Goal: Task Accomplishment & Management: Use online tool/utility

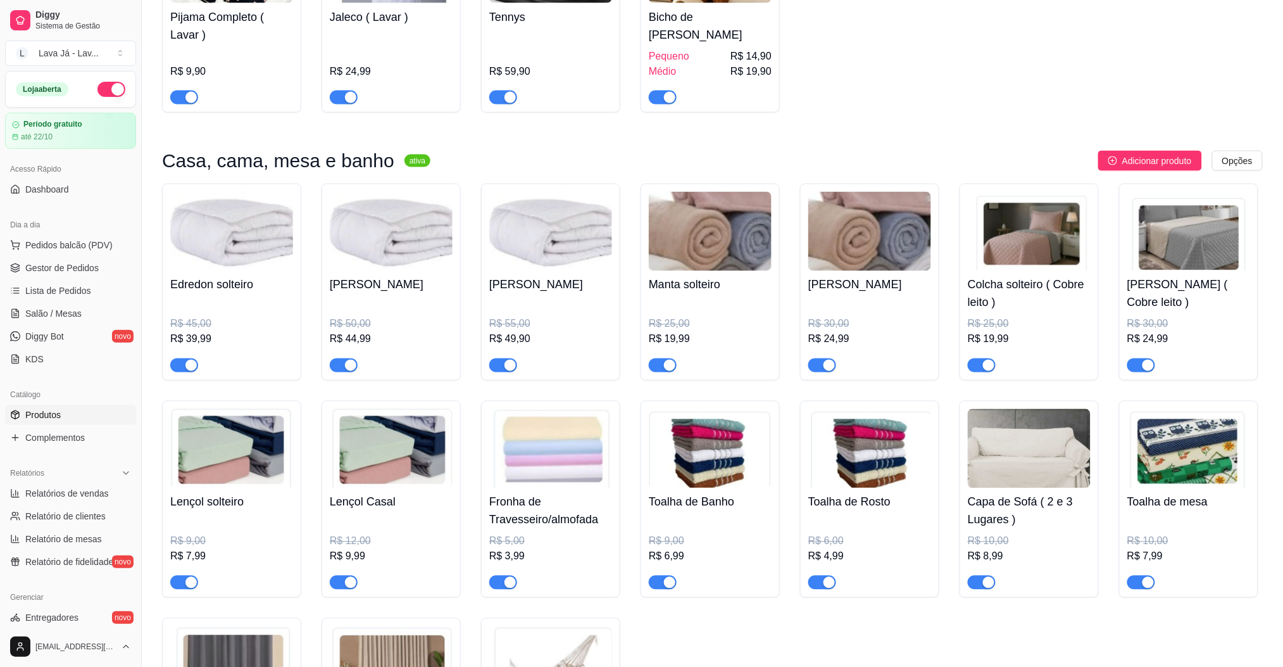
scroll to position [591, 0]
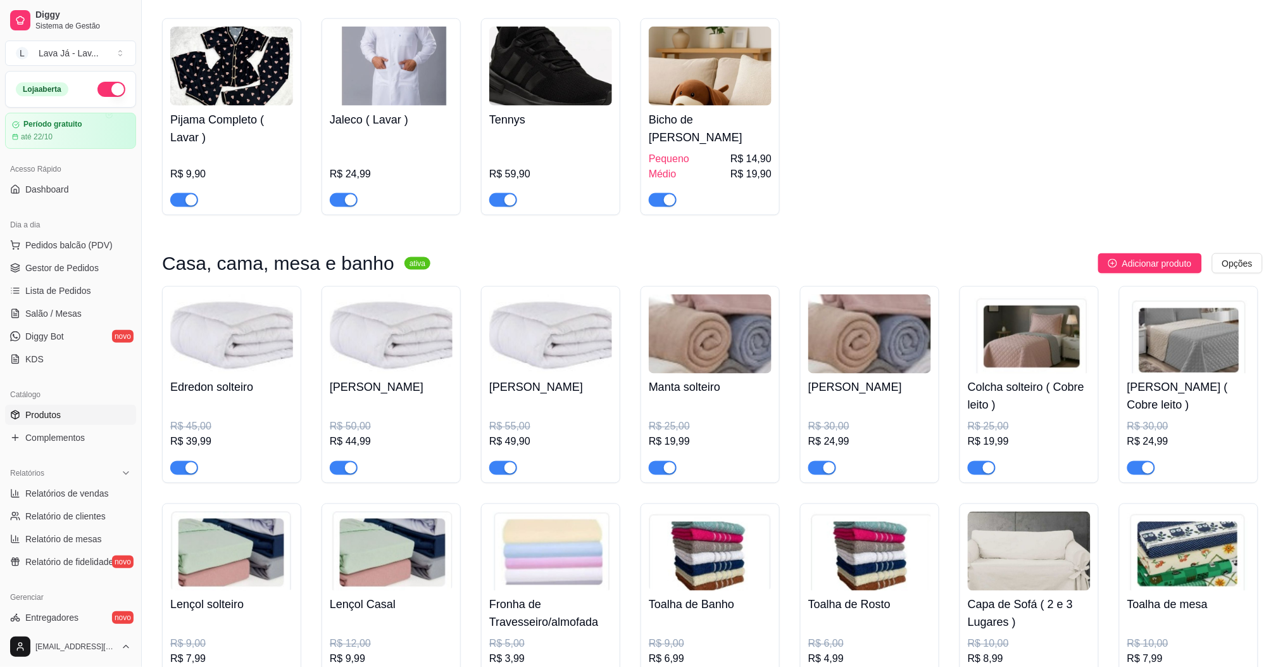
click at [222, 351] on img at bounding box center [231, 333] width 123 height 79
click at [239, 357] on img at bounding box center [231, 333] width 123 height 79
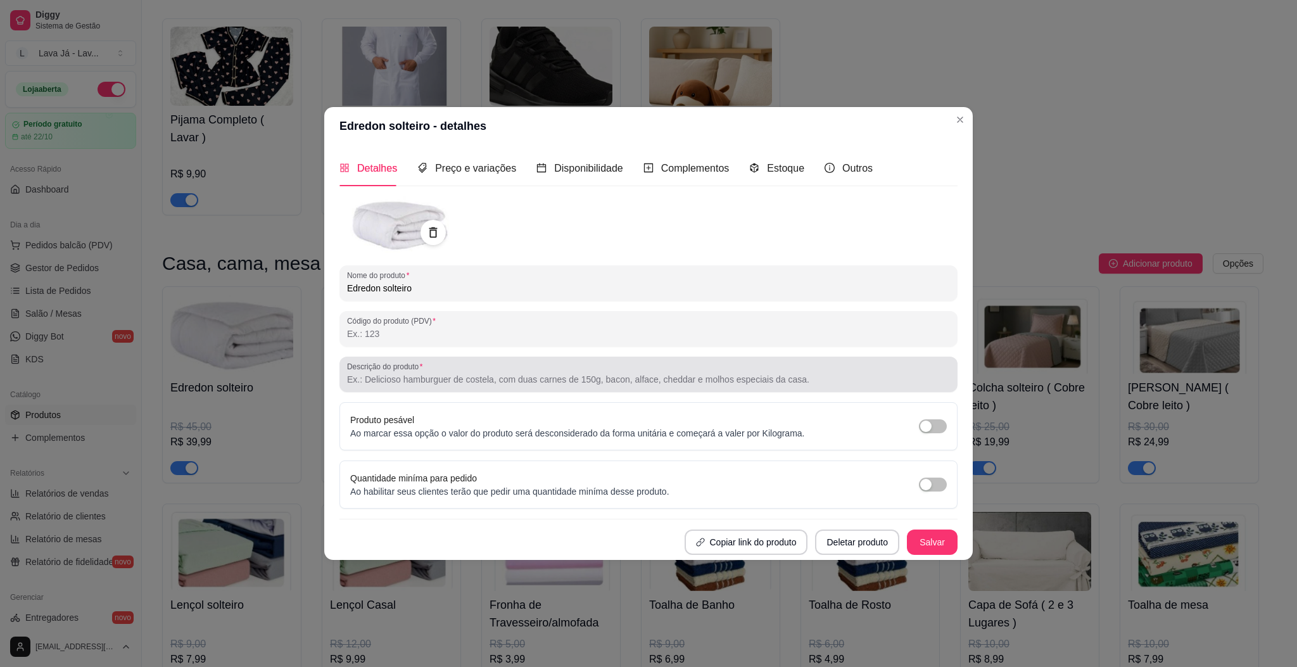
click at [416, 384] on input "Descrição do produto" at bounding box center [648, 379] width 603 height 13
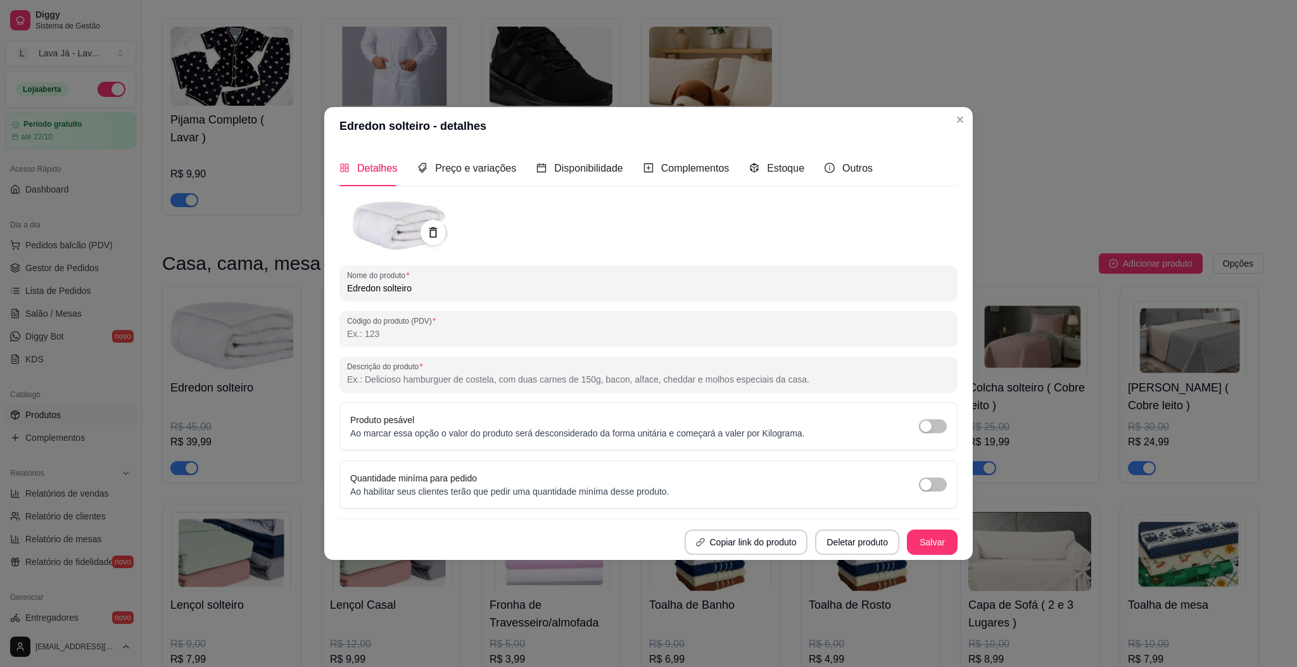
paste input "160 × 220 cm"
type input "Medida 160 × 220 cm"
click at [926, 536] on button "Salvar" at bounding box center [931, 542] width 49 height 25
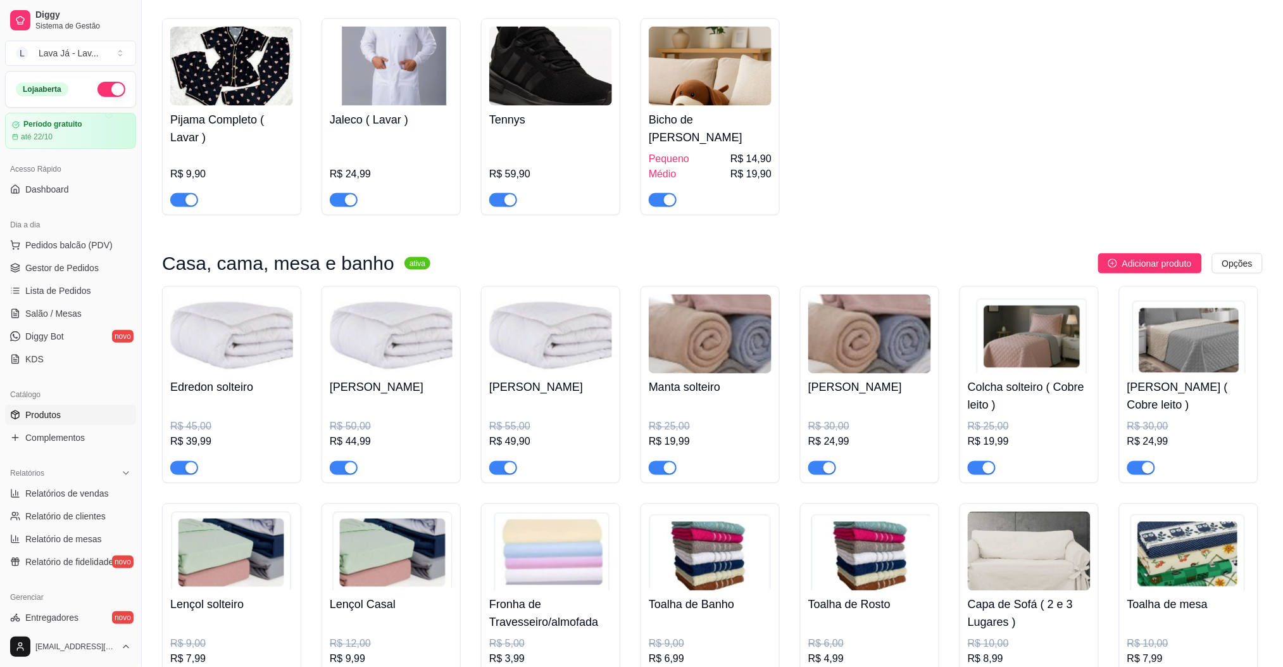
click at [213, 343] on img at bounding box center [231, 333] width 123 height 79
click at [388, 327] on img at bounding box center [391, 333] width 123 height 79
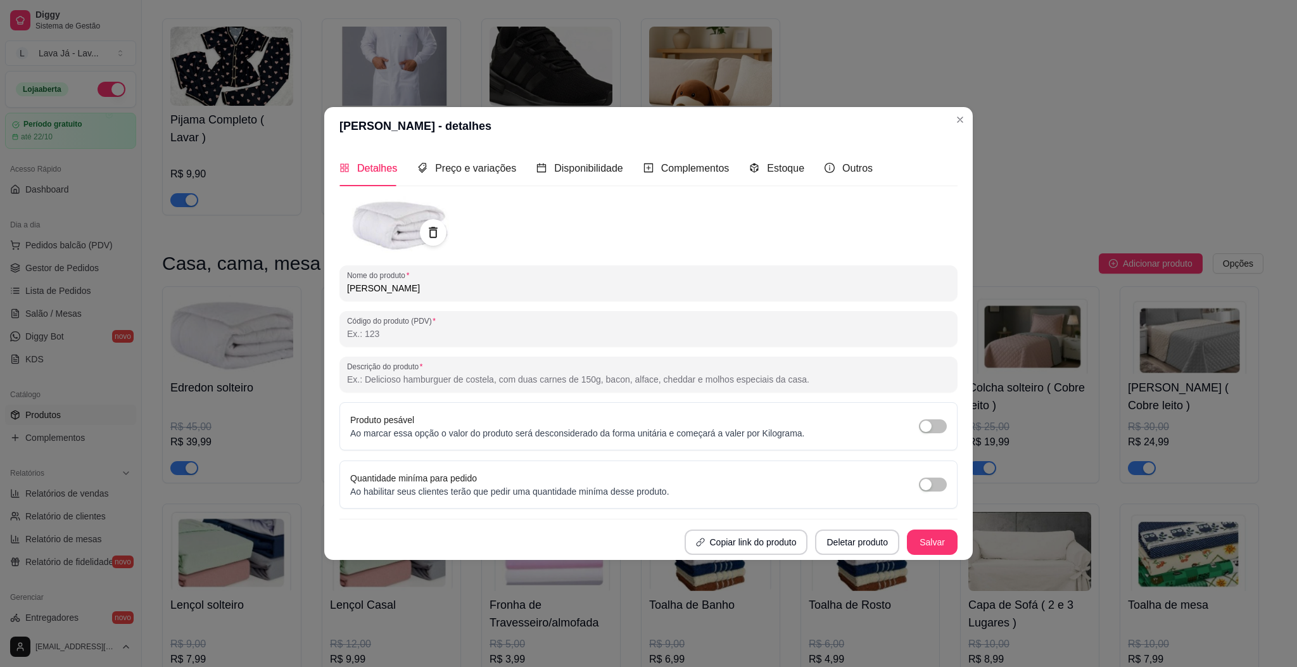
click at [441, 232] on div at bounding box center [433, 232] width 27 height 27
click at [398, 231] on img at bounding box center [396, 224] width 114 height 56
click at [431, 230] on icon at bounding box center [433, 232] width 8 height 11
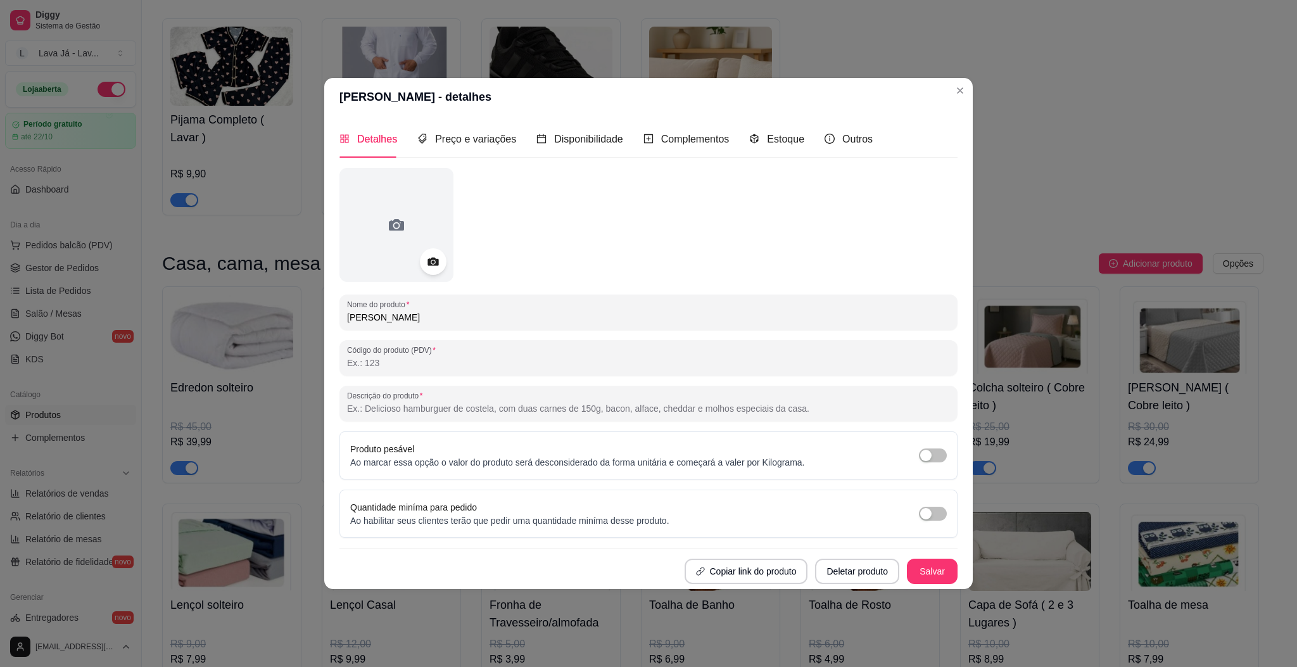
click at [393, 414] on input "Descrição do produto" at bounding box center [648, 408] width 603 height 13
paste input "200 × 240 cm"
type input "Medida 200 × 240 cm"
click at [940, 570] on button "Salvar" at bounding box center [931, 570] width 49 height 25
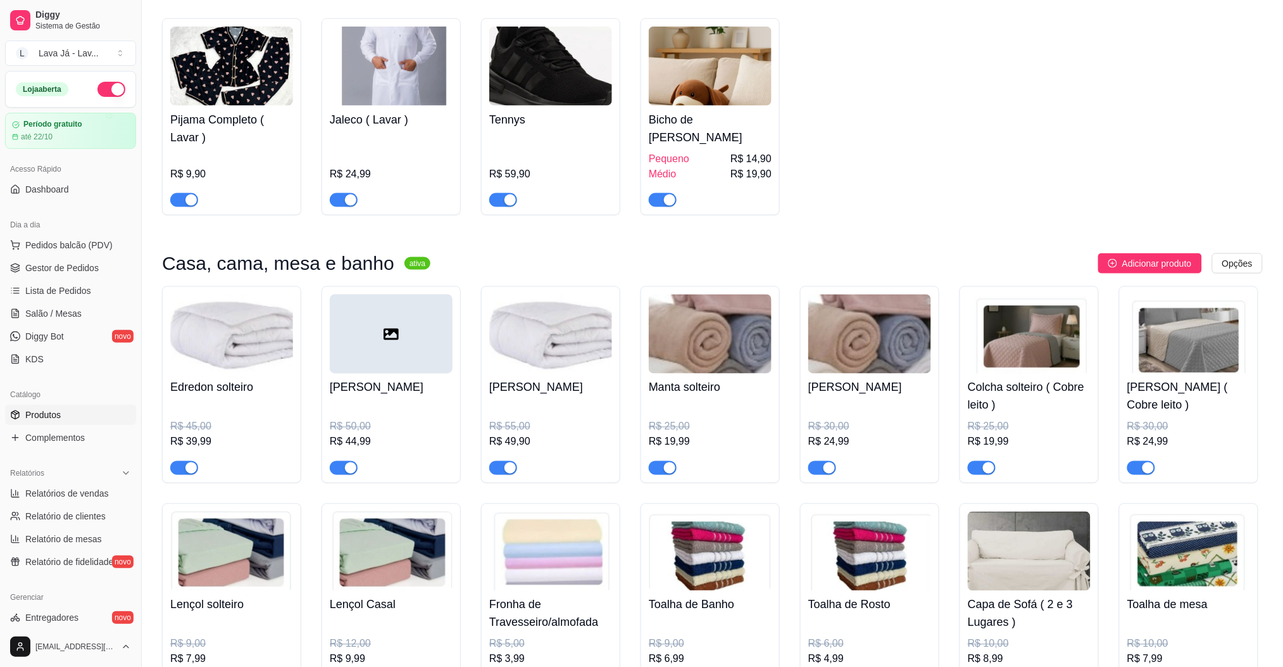
click at [550, 315] on img at bounding box center [550, 333] width 123 height 79
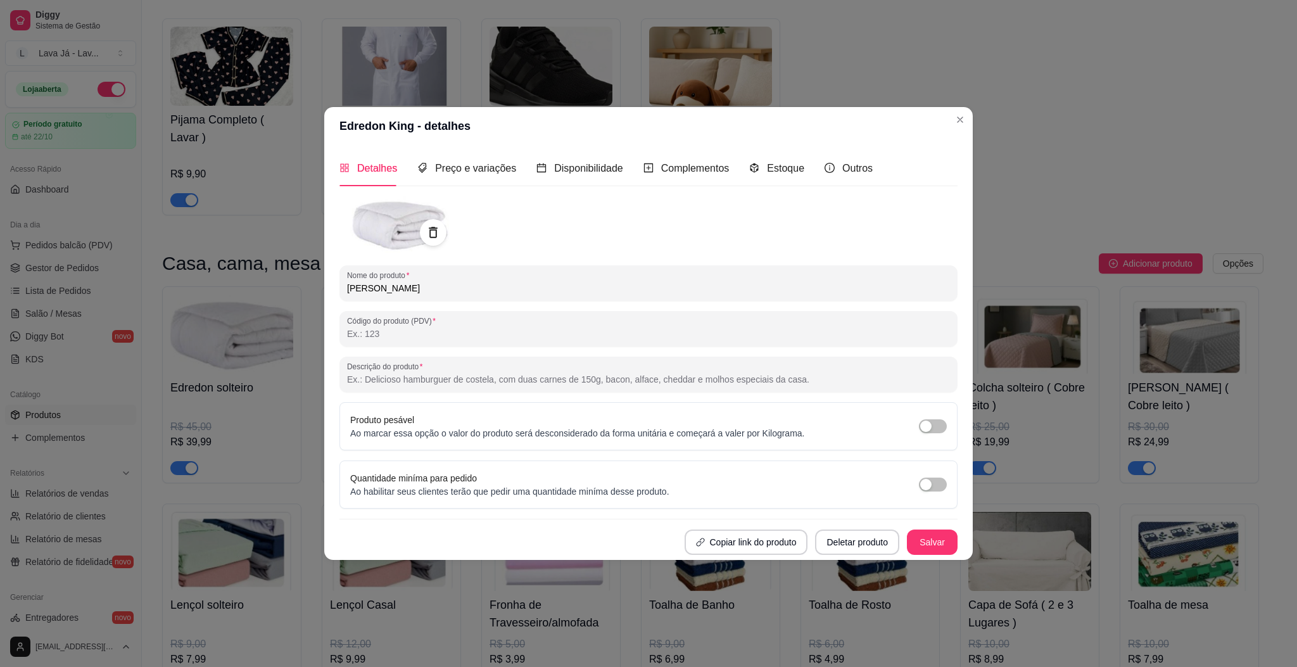
click at [427, 226] on icon at bounding box center [433, 232] width 15 height 15
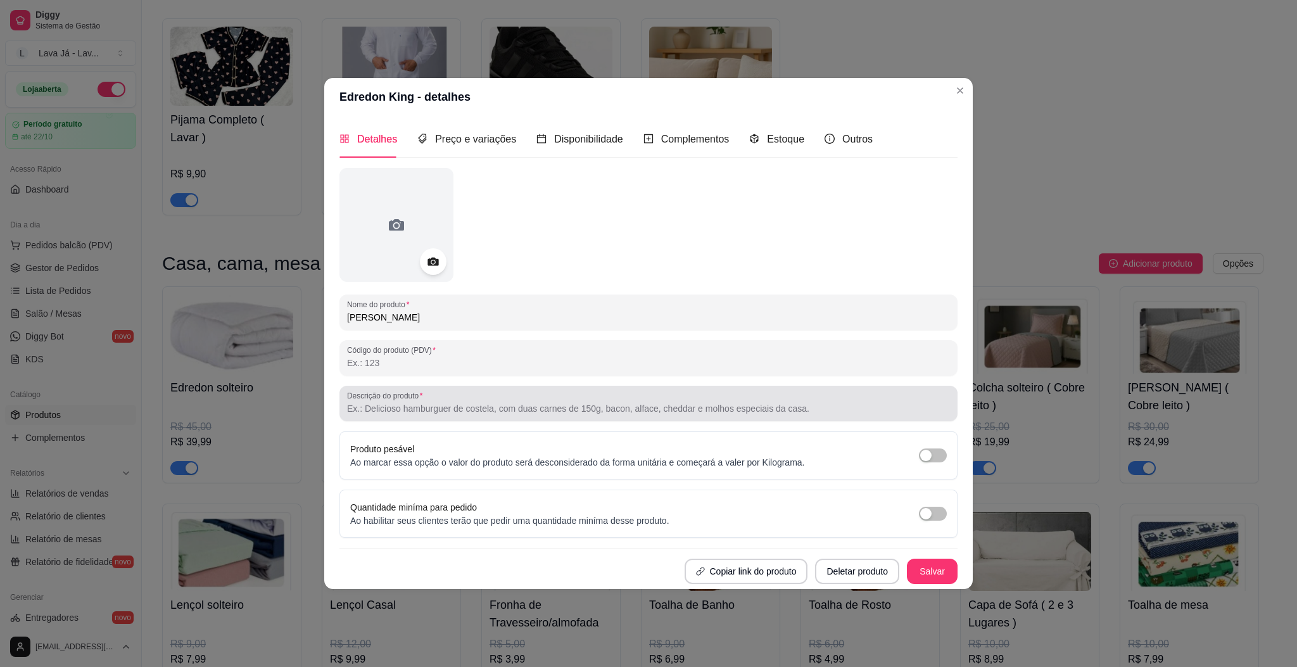
click at [438, 409] on input "Descrição do produto" at bounding box center [648, 408] width 603 height 13
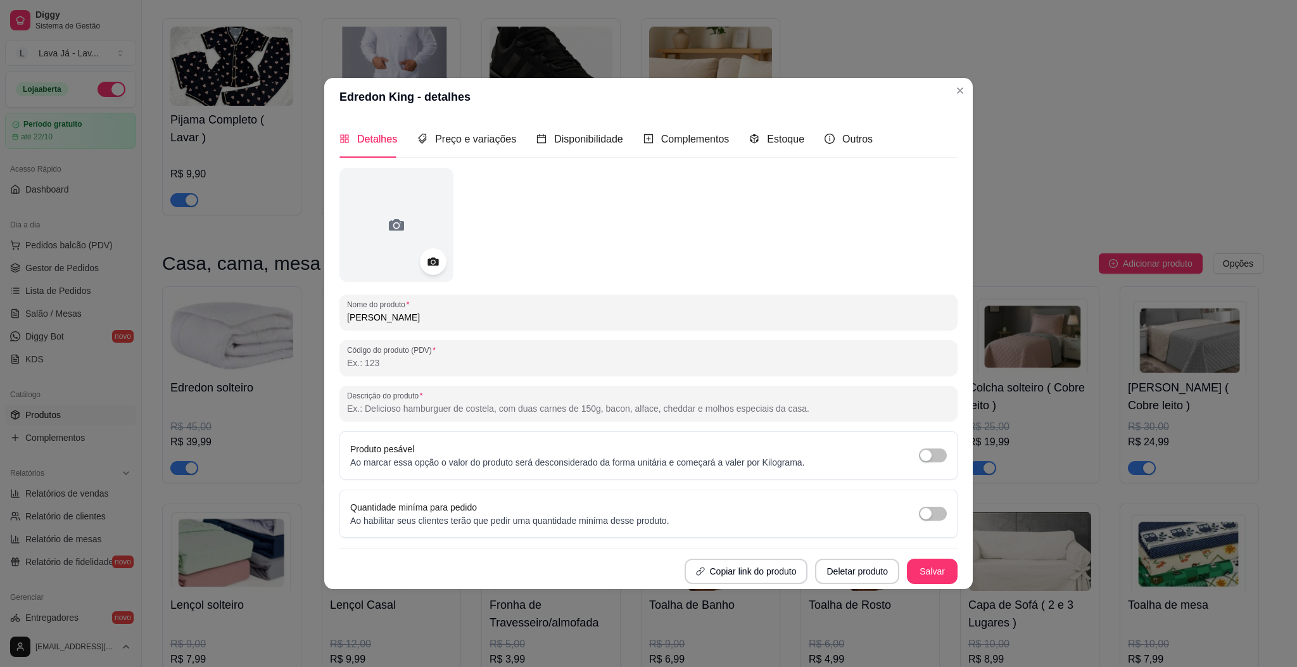
paste input "240 × 260 cm"
click at [348, 408] on input "240 × 260 cm" at bounding box center [648, 408] width 603 height 13
type input "Medida 240 × 260 cm"
click at [945, 576] on button "Salvar" at bounding box center [931, 570] width 49 height 25
click at [936, 580] on button "Salvar" at bounding box center [931, 570] width 49 height 25
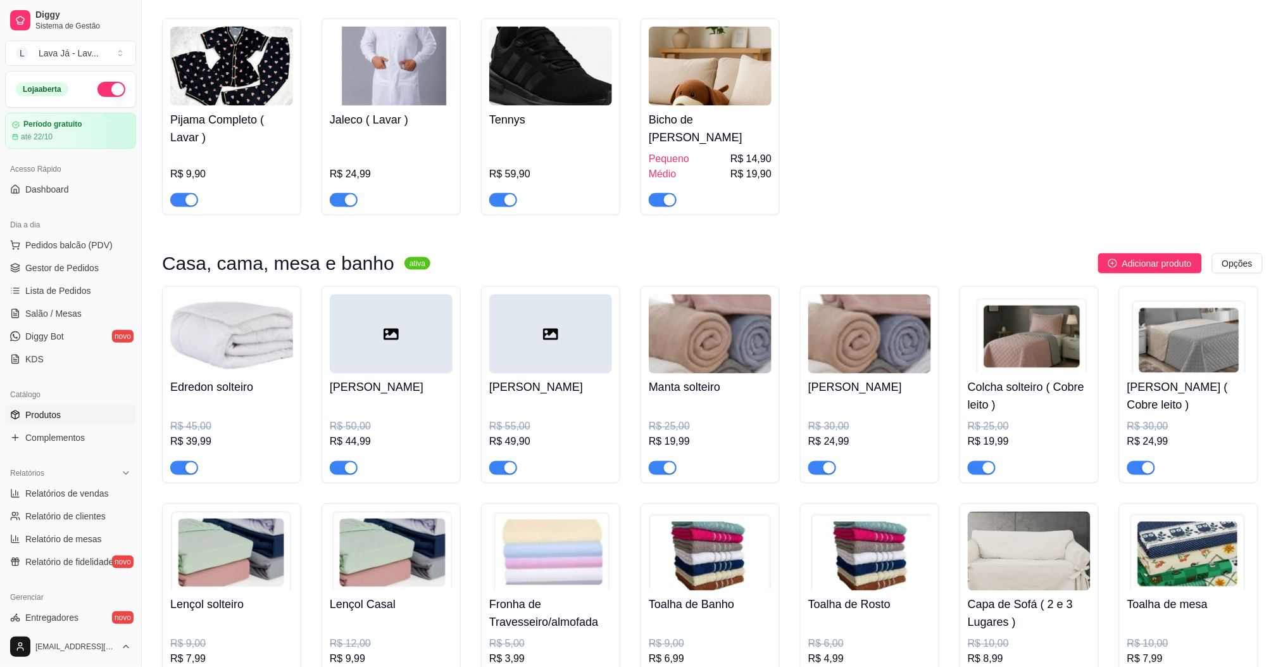
click at [393, 337] on div at bounding box center [391, 333] width 123 height 79
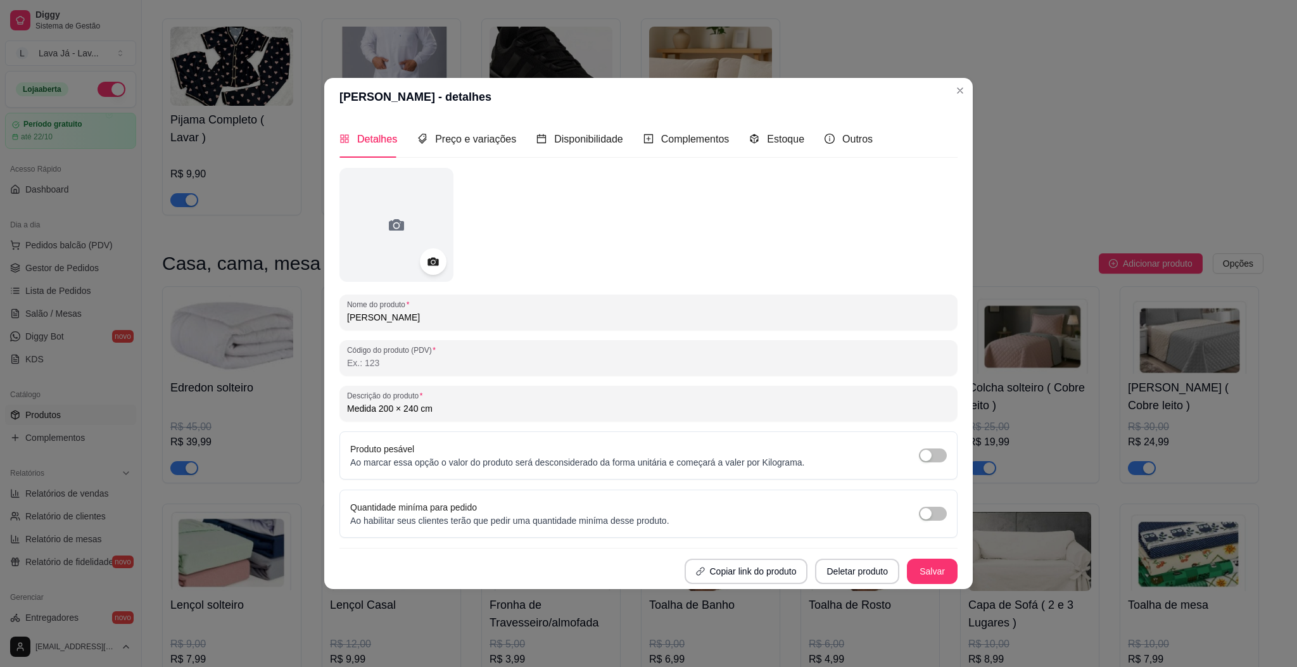
click at [434, 256] on icon at bounding box center [433, 261] width 15 height 15
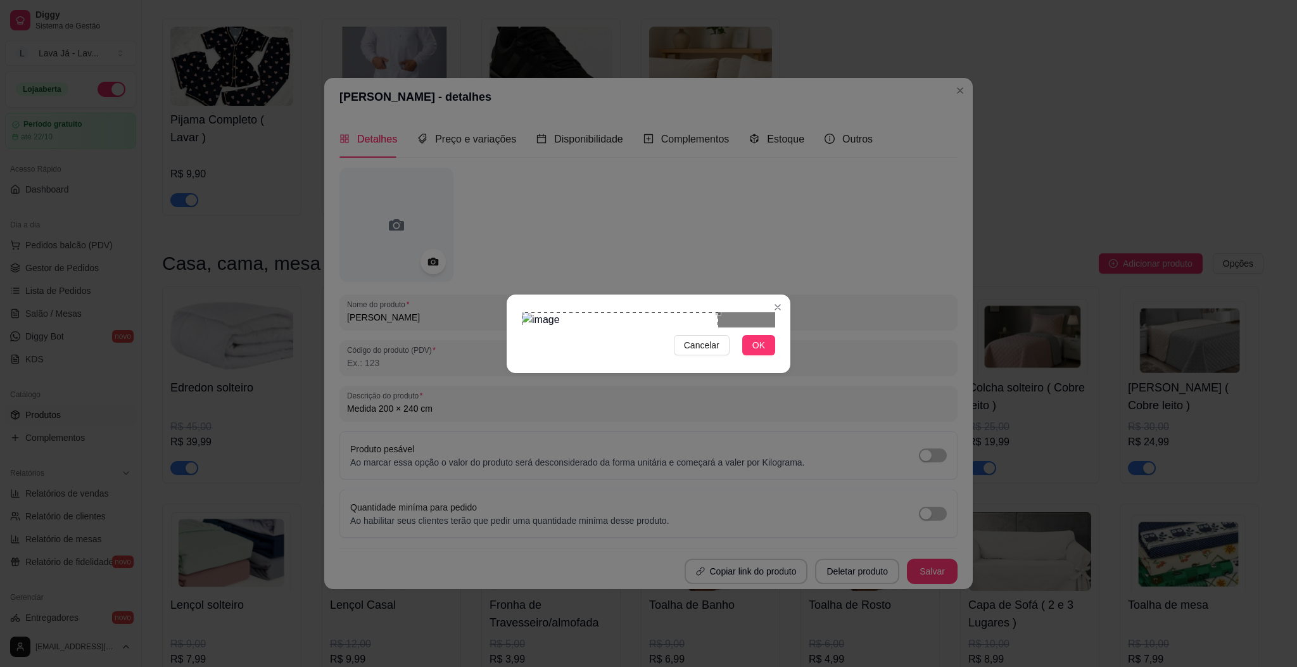
click at [614, 312] on div "Use the arrow keys to move the crop selection area" at bounding box center [620, 367] width 196 height 110
click at [663, 354] on div "Use the arrow keys to move the crop selection area" at bounding box center [620, 367] width 196 height 110
click at [831, 350] on div "Cancelar OK" at bounding box center [648, 333] width 1297 height 667
click at [697, 352] on span "Cancelar" at bounding box center [701, 345] width 35 height 14
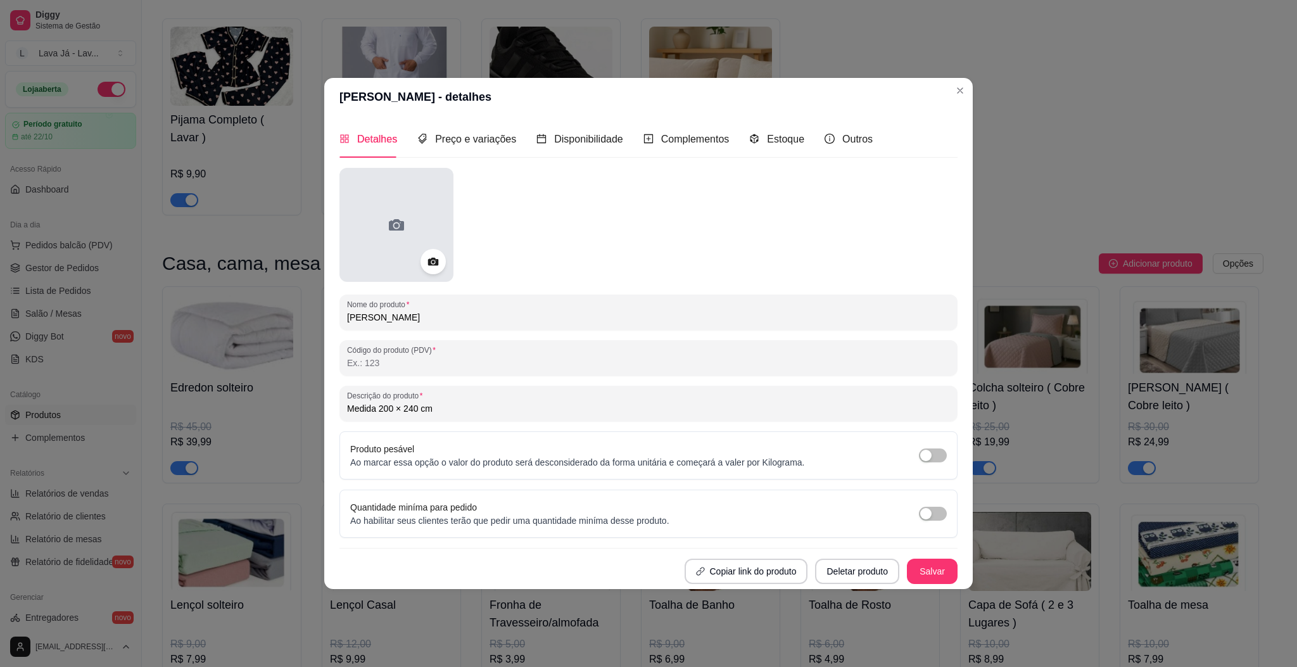
click at [382, 225] on div at bounding box center [396, 225] width 114 height 114
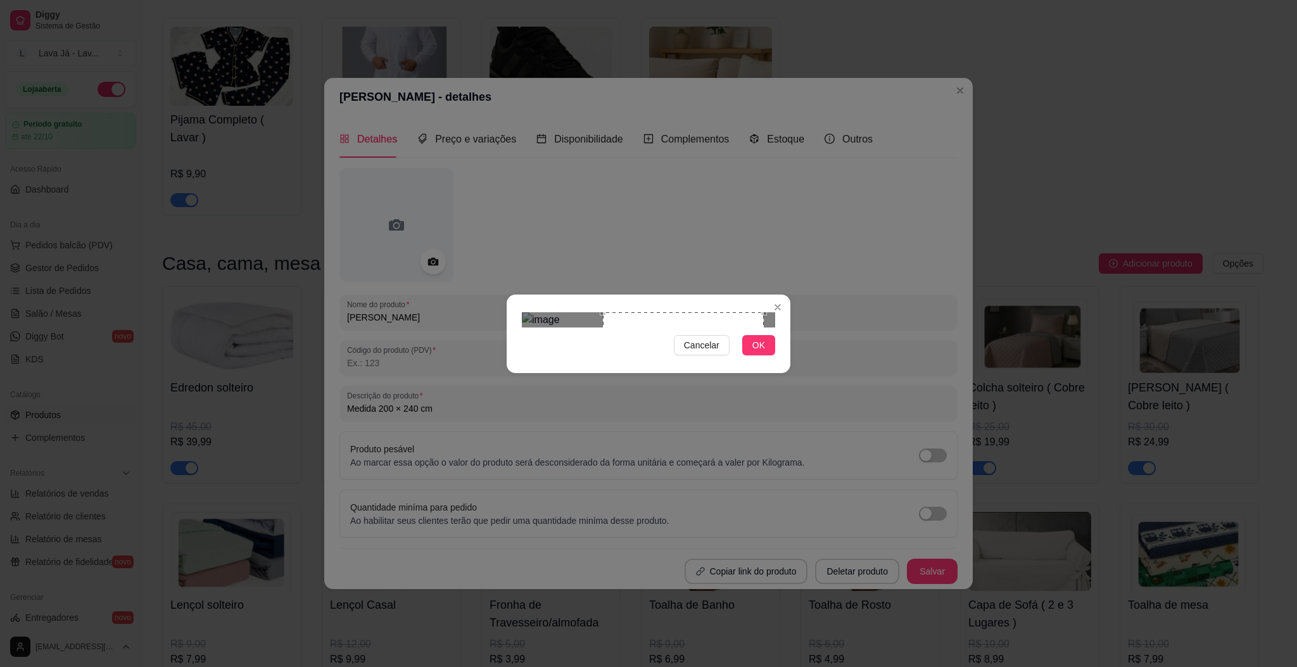
click at [707, 345] on div "Use the arrow keys to move the crop selection area" at bounding box center [683, 392] width 161 height 161
click at [757, 352] on span "OK" at bounding box center [758, 345] width 13 height 14
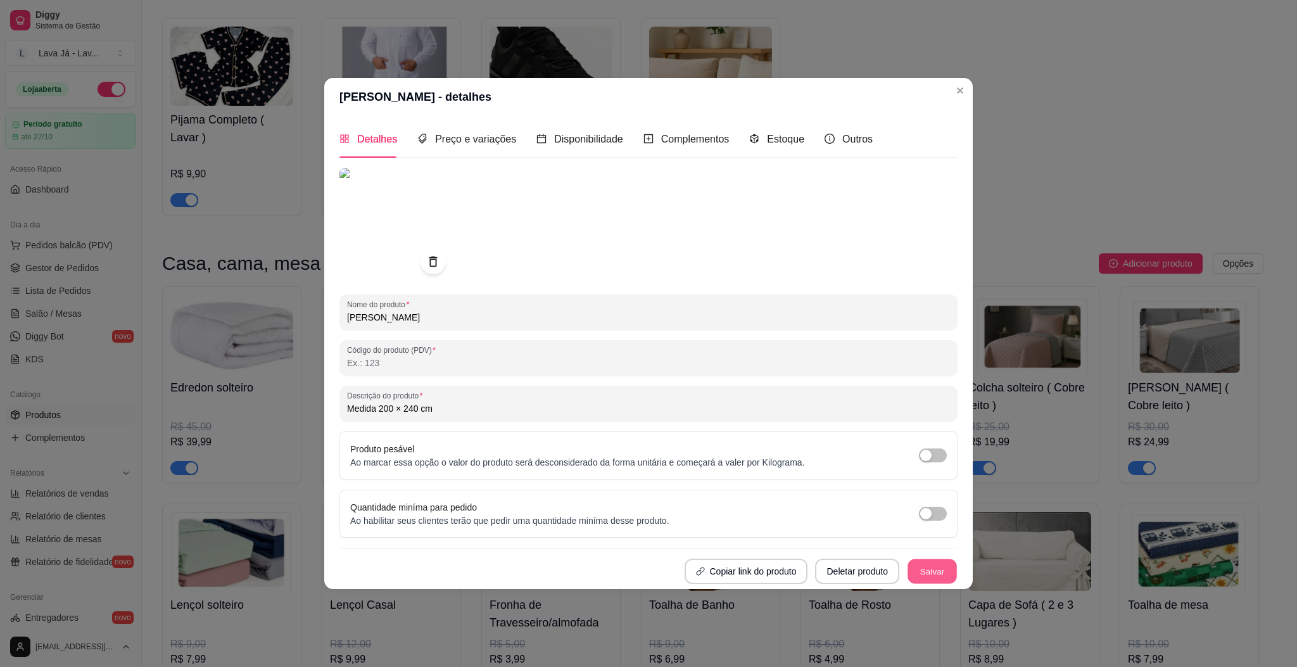
click at [930, 572] on button "Salvar" at bounding box center [931, 570] width 49 height 25
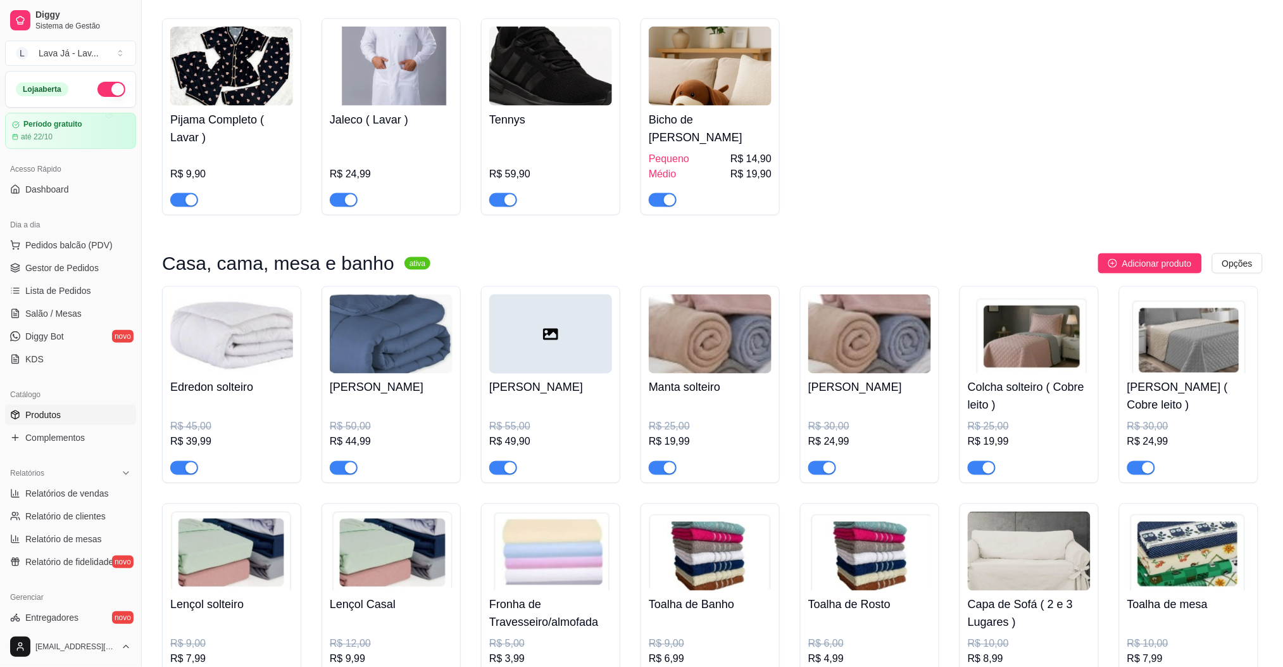
click at [509, 329] on div at bounding box center [550, 333] width 123 height 79
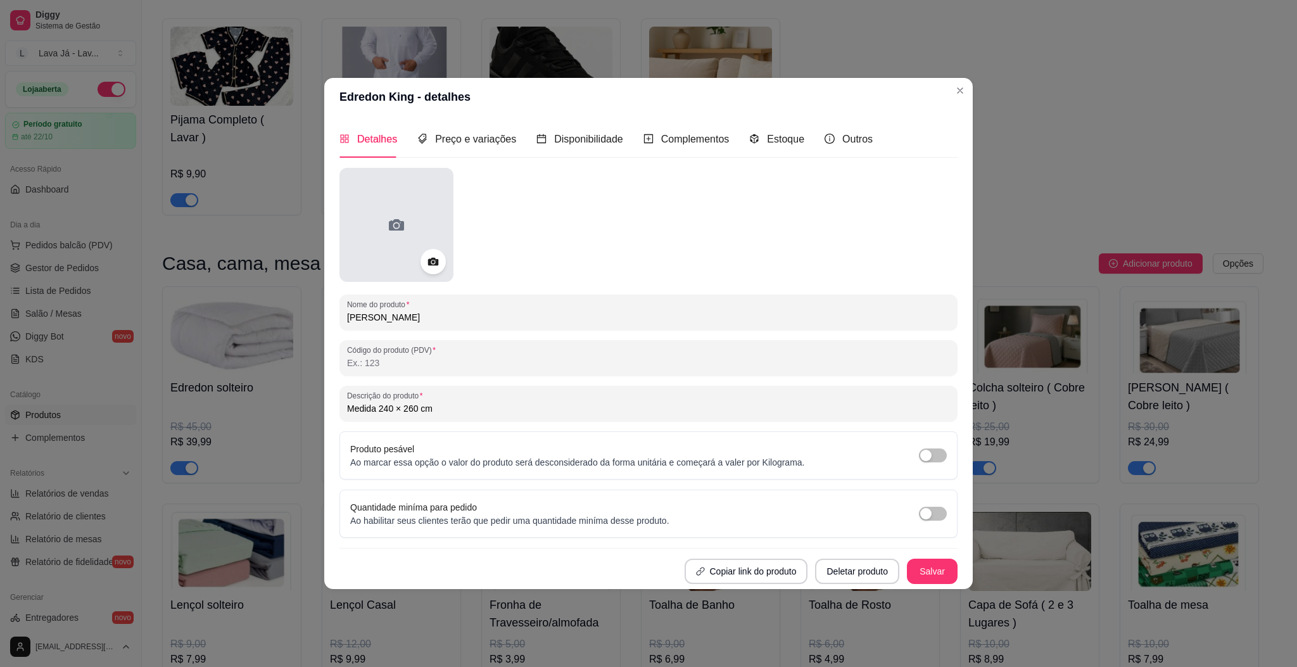
click at [388, 220] on icon at bounding box center [396, 225] width 20 height 20
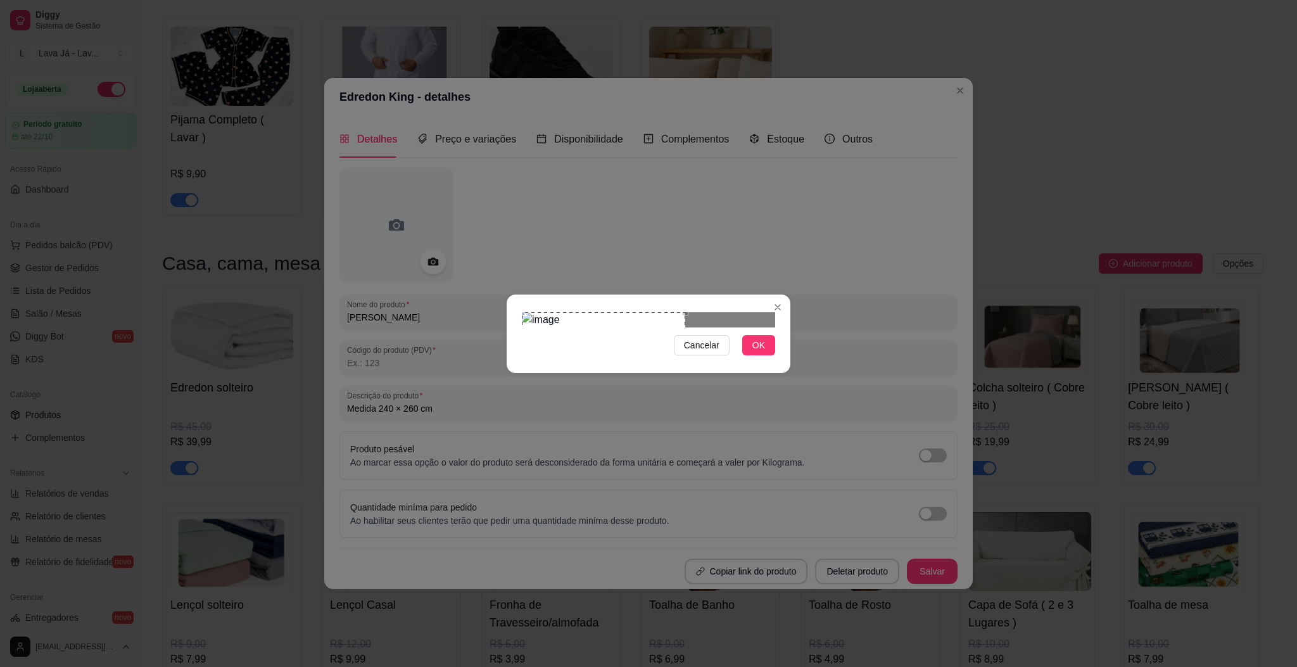
click at [650, 353] on div "Use the arrow keys to move the crop selection area" at bounding box center [603, 393] width 163 height 163
click at [769, 355] on button "OK" at bounding box center [758, 345] width 33 height 20
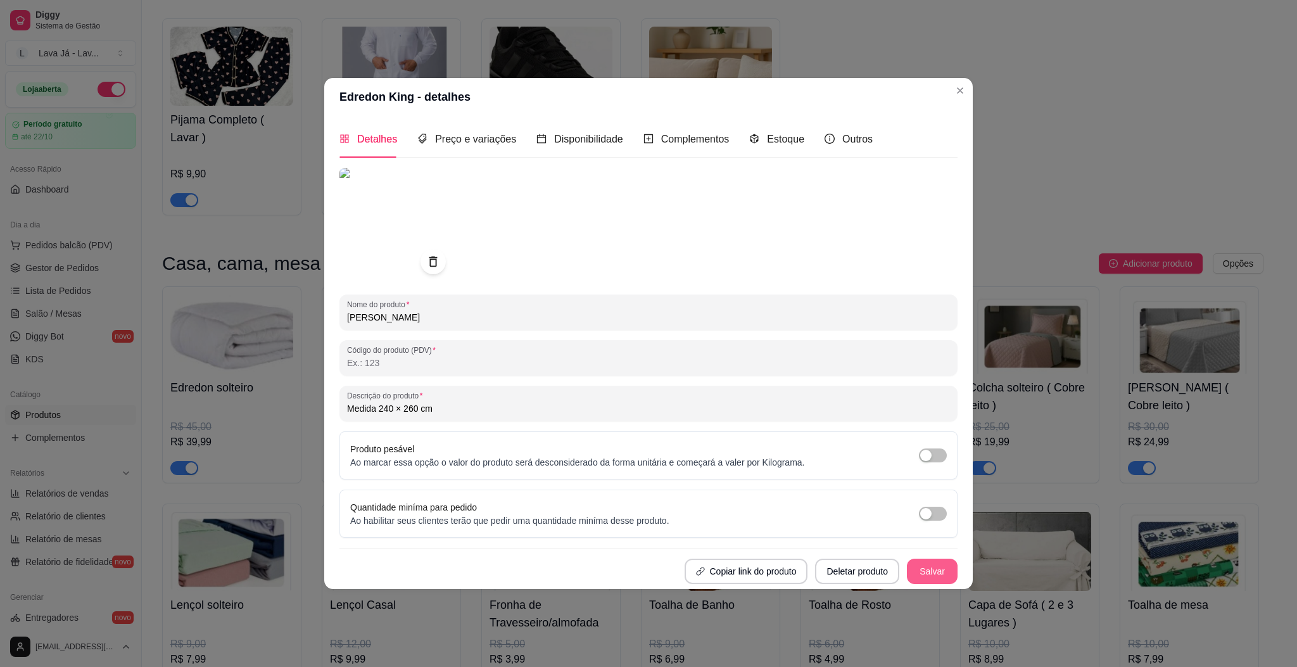
click at [949, 580] on button "Salvar" at bounding box center [932, 570] width 51 height 25
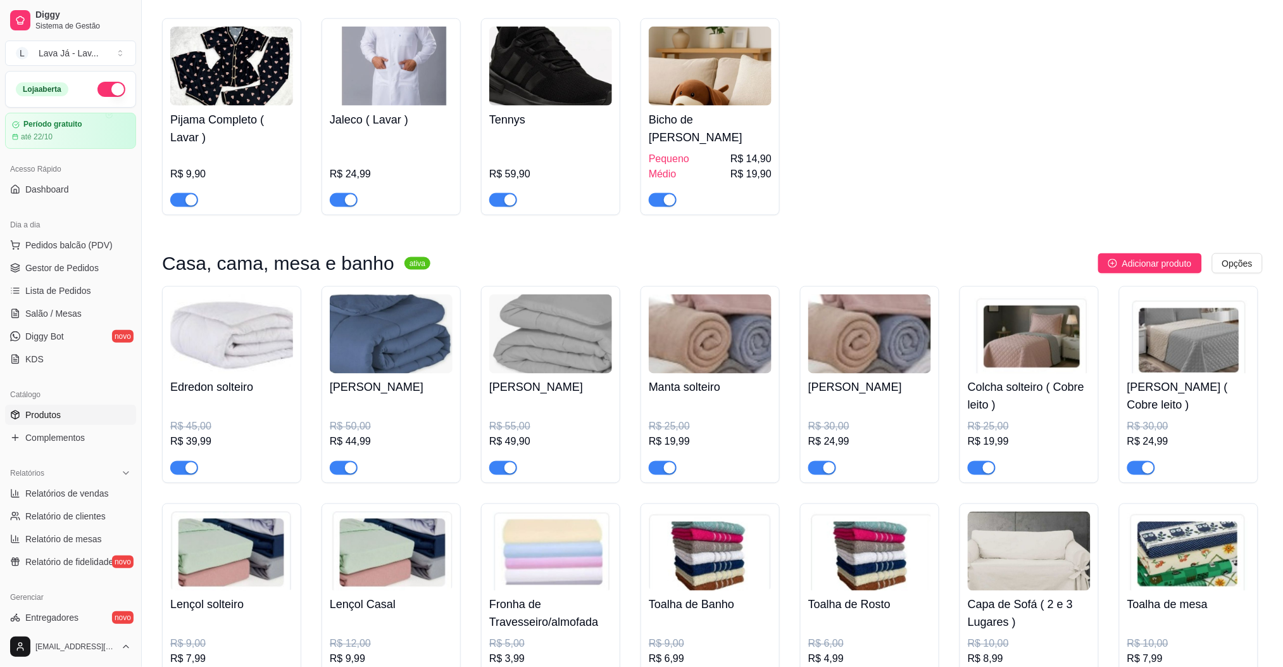
click at [864, 342] on img at bounding box center [870, 333] width 123 height 79
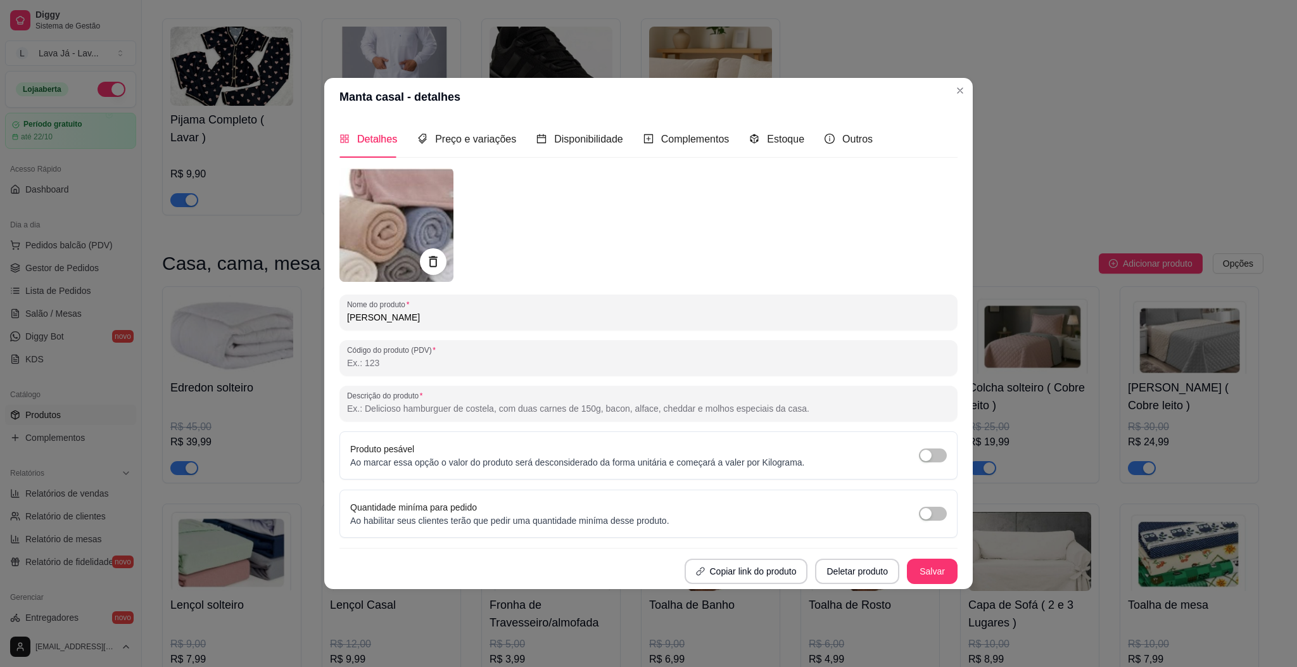
click at [431, 266] on icon at bounding box center [433, 261] width 8 height 11
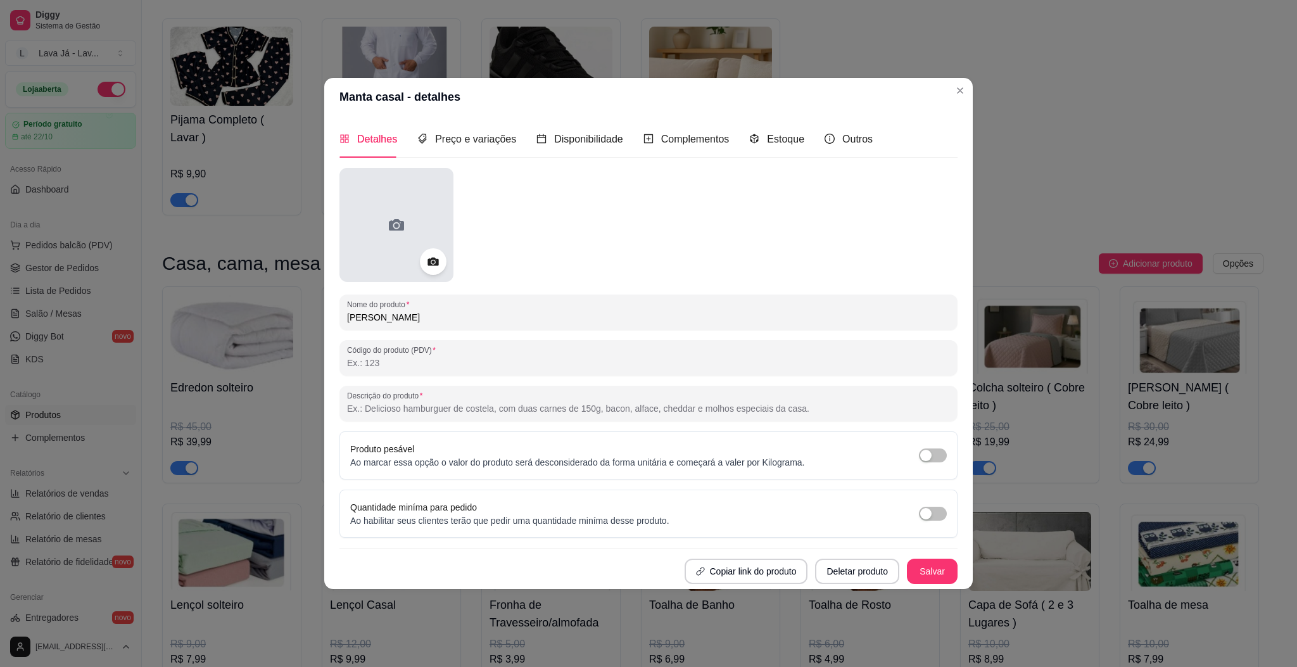
click at [376, 225] on div at bounding box center [396, 225] width 114 height 114
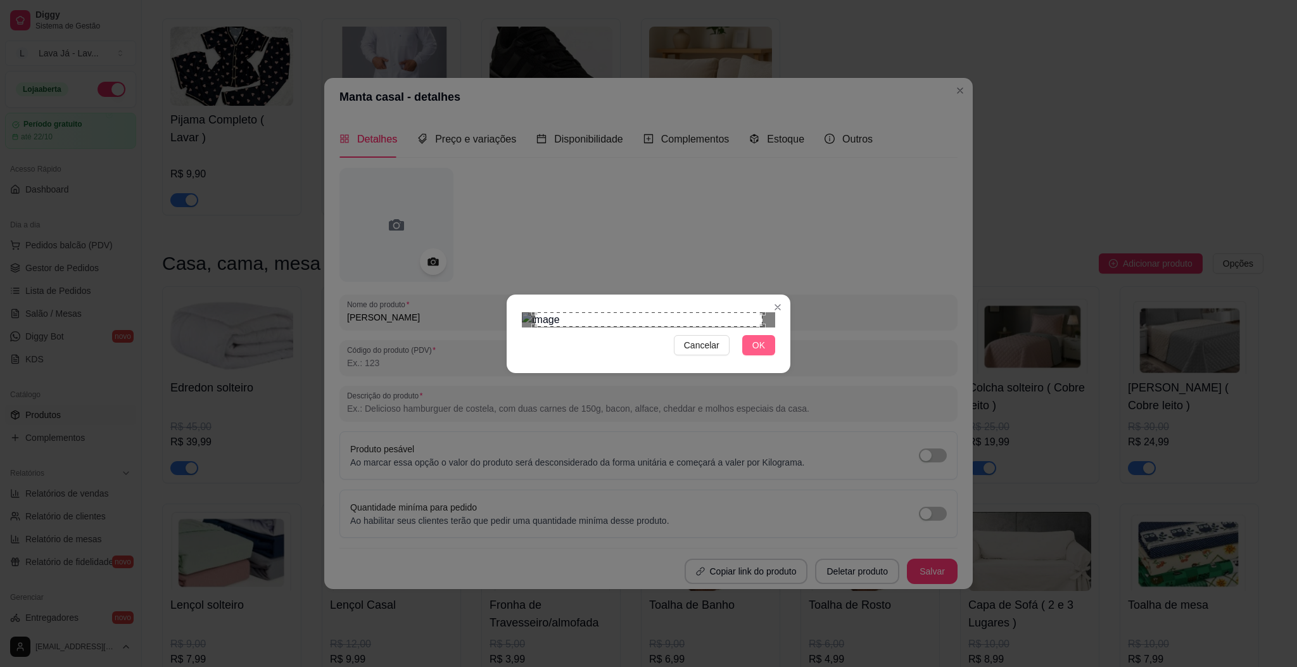
click at [769, 355] on button "OK" at bounding box center [758, 345] width 33 height 20
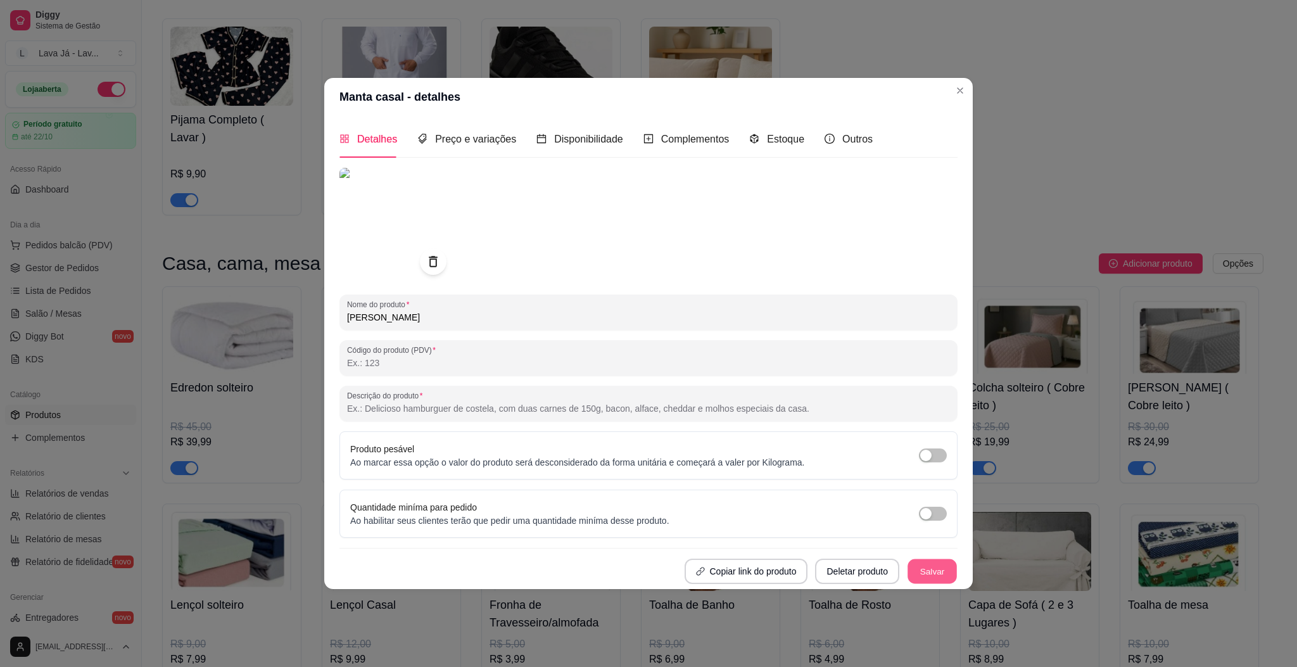
click at [943, 564] on button "Salvar" at bounding box center [931, 570] width 49 height 25
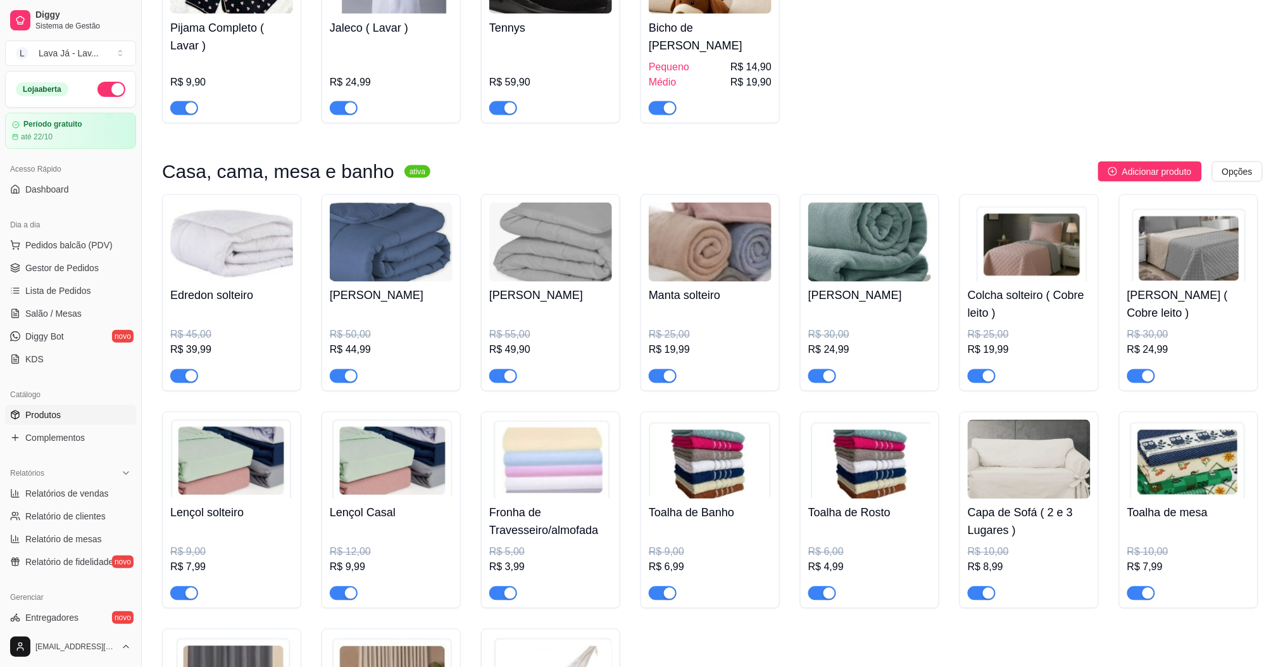
scroll to position [760, 0]
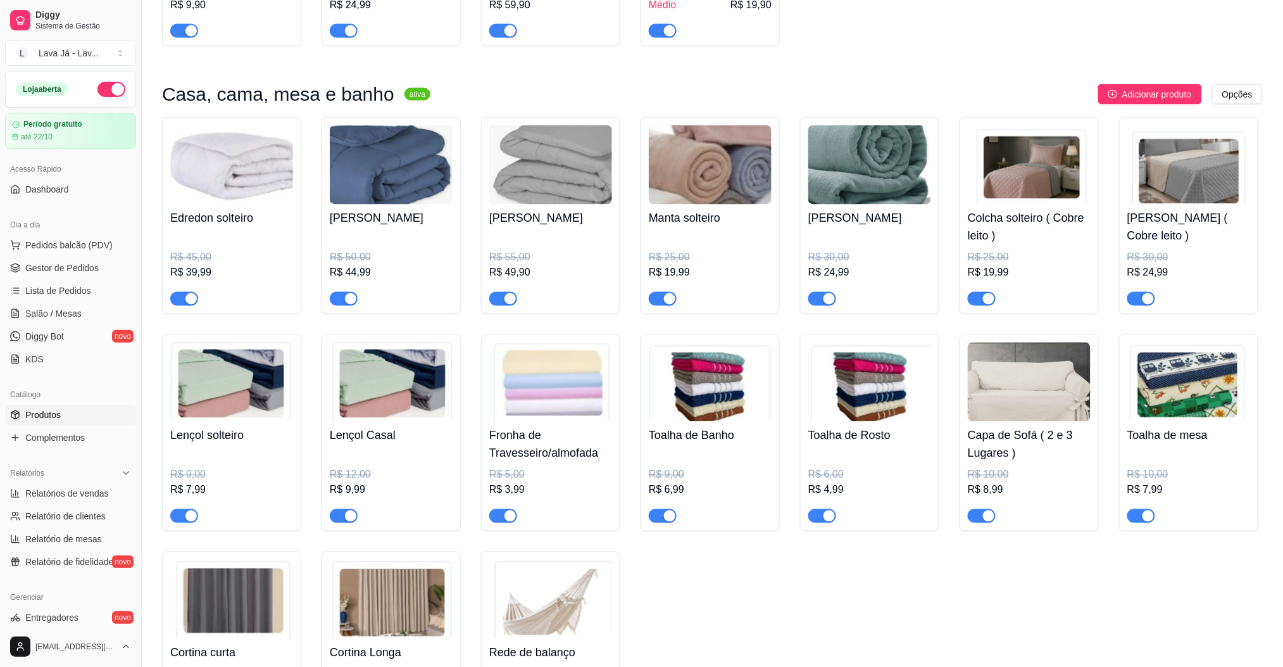
click at [836, 387] on img at bounding box center [870, 382] width 123 height 79
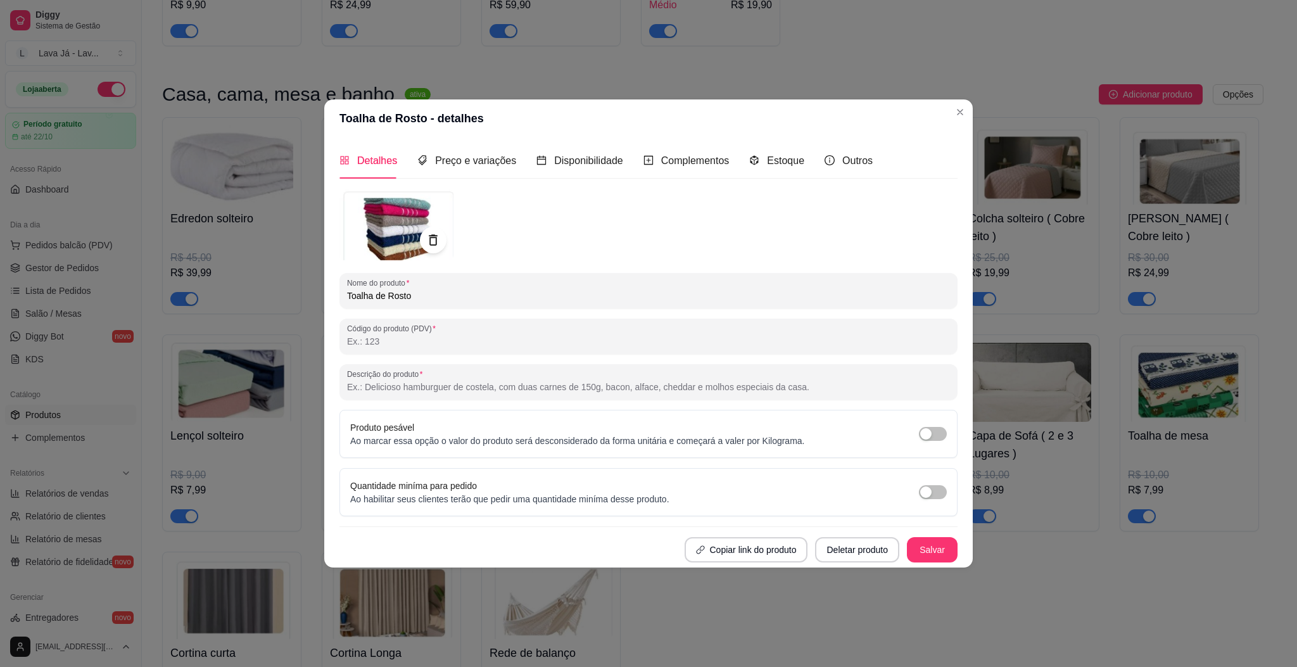
click at [433, 244] on icon at bounding box center [433, 240] width 15 height 15
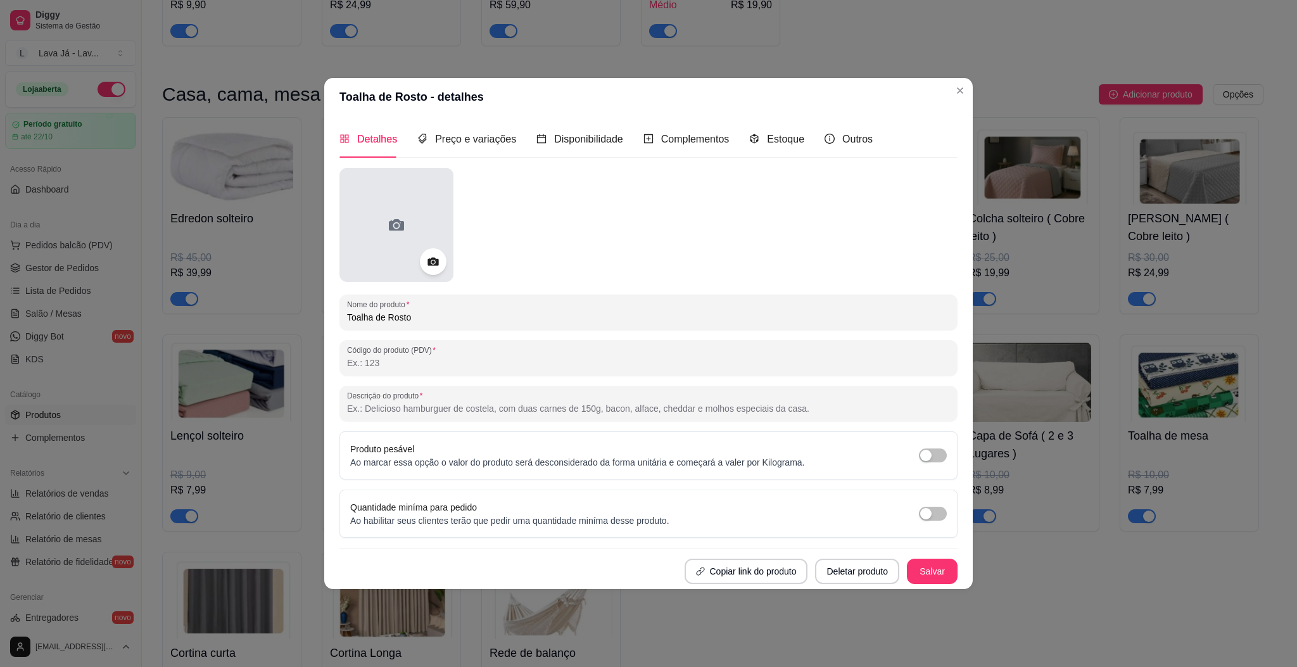
click at [403, 201] on div at bounding box center [396, 225] width 114 height 114
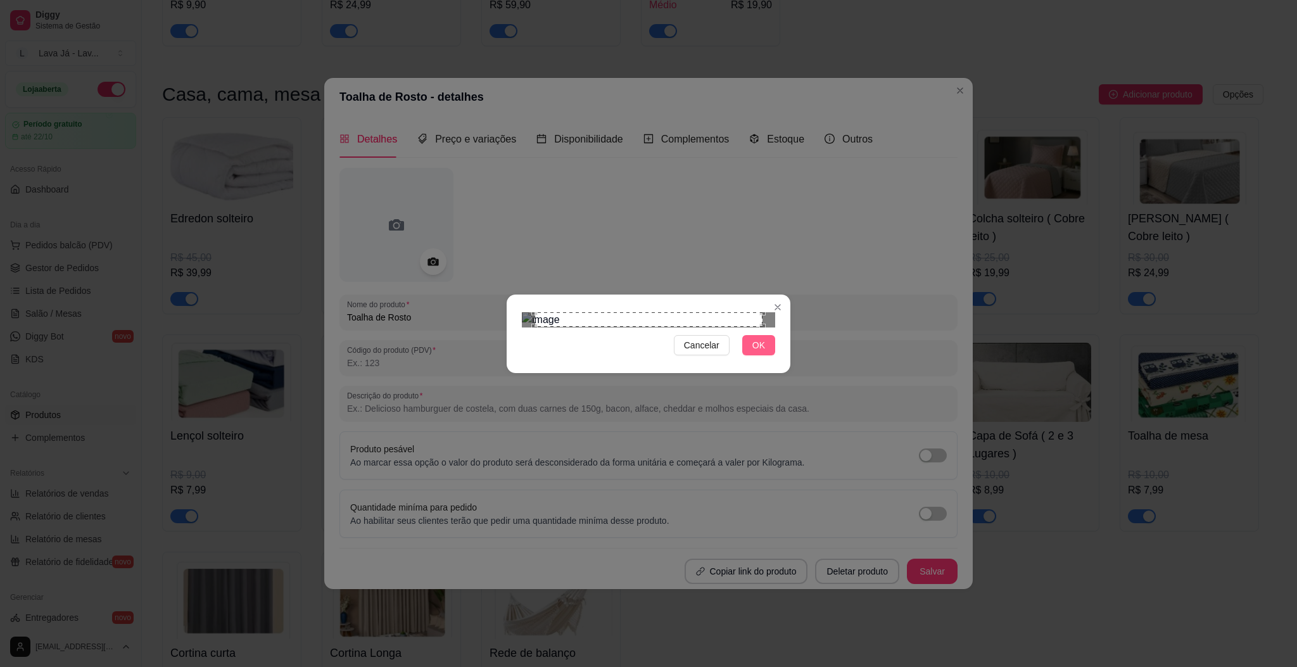
click at [764, 352] on span "OK" at bounding box center [758, 345] width 13 height 14
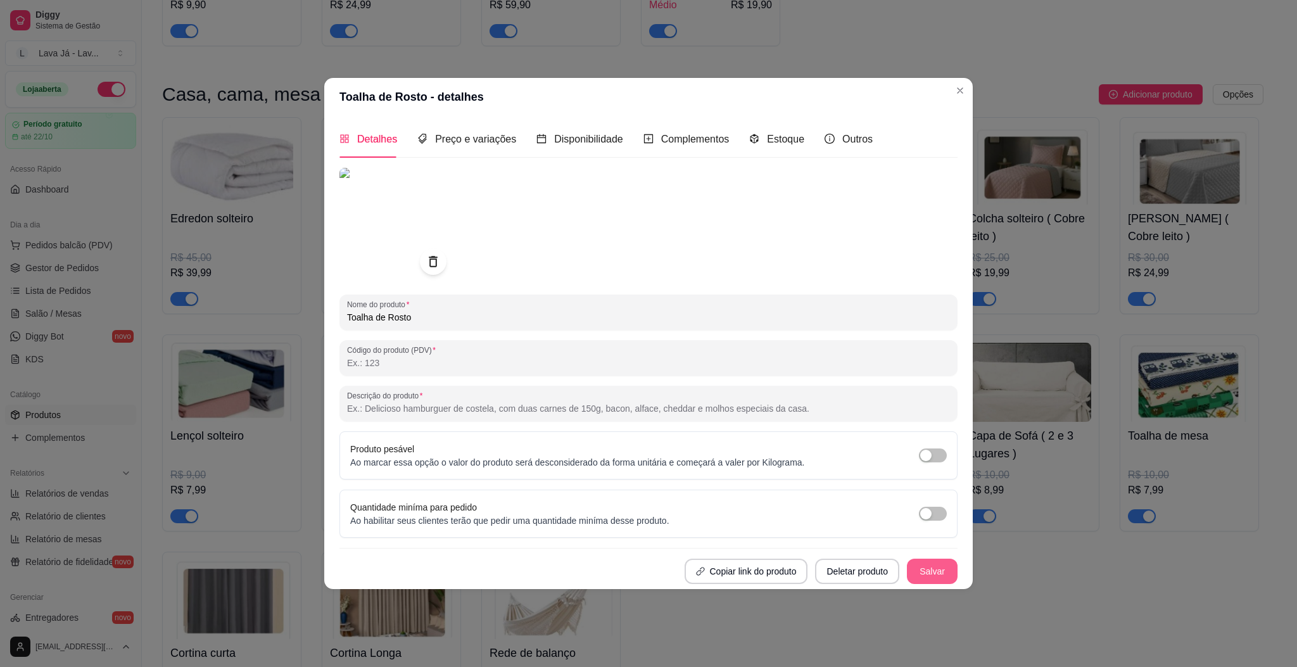
click at [932, 567] on button "Salvar" at bounding box center [932, 570] width 51 height 25
